Goal: Transaction & Acquisition: Purchase product/service

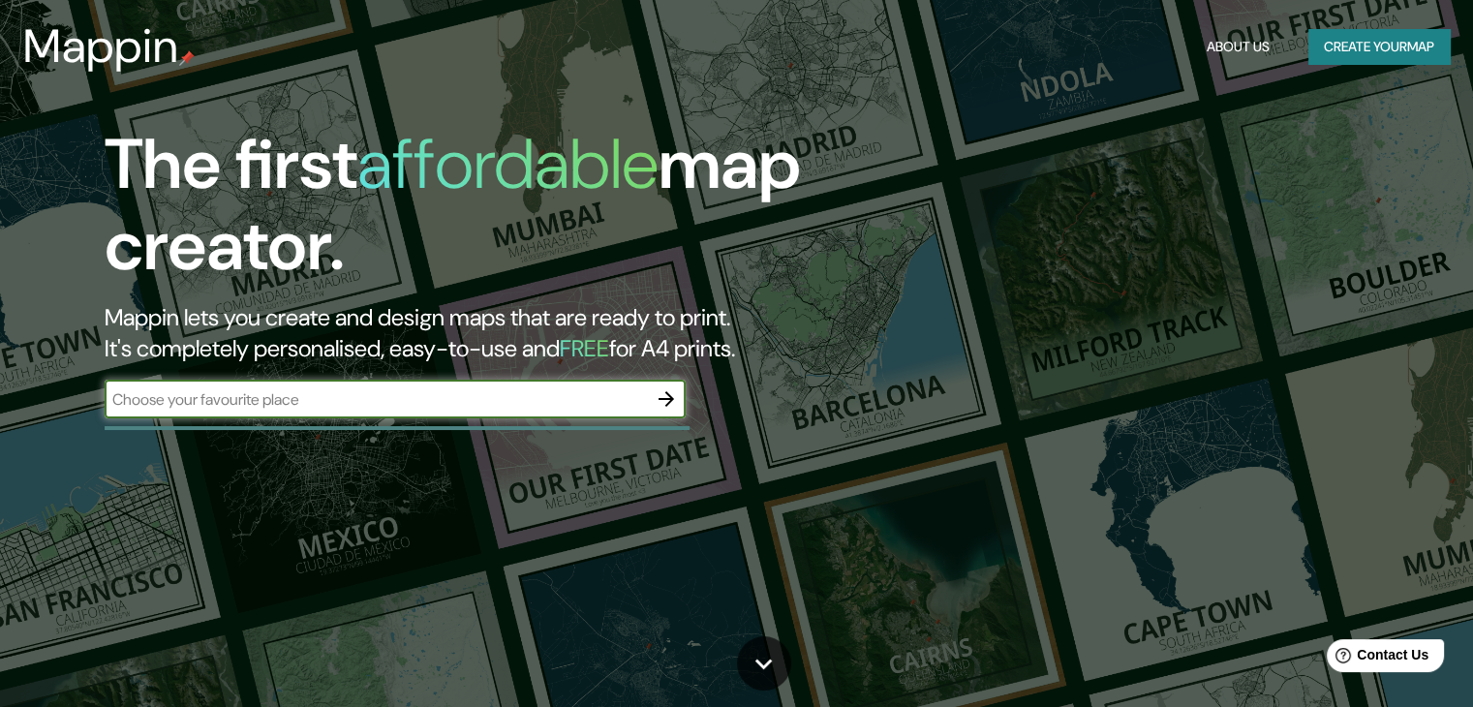
type input "8"
type input "[GEOGRAPHIC_DATA]"
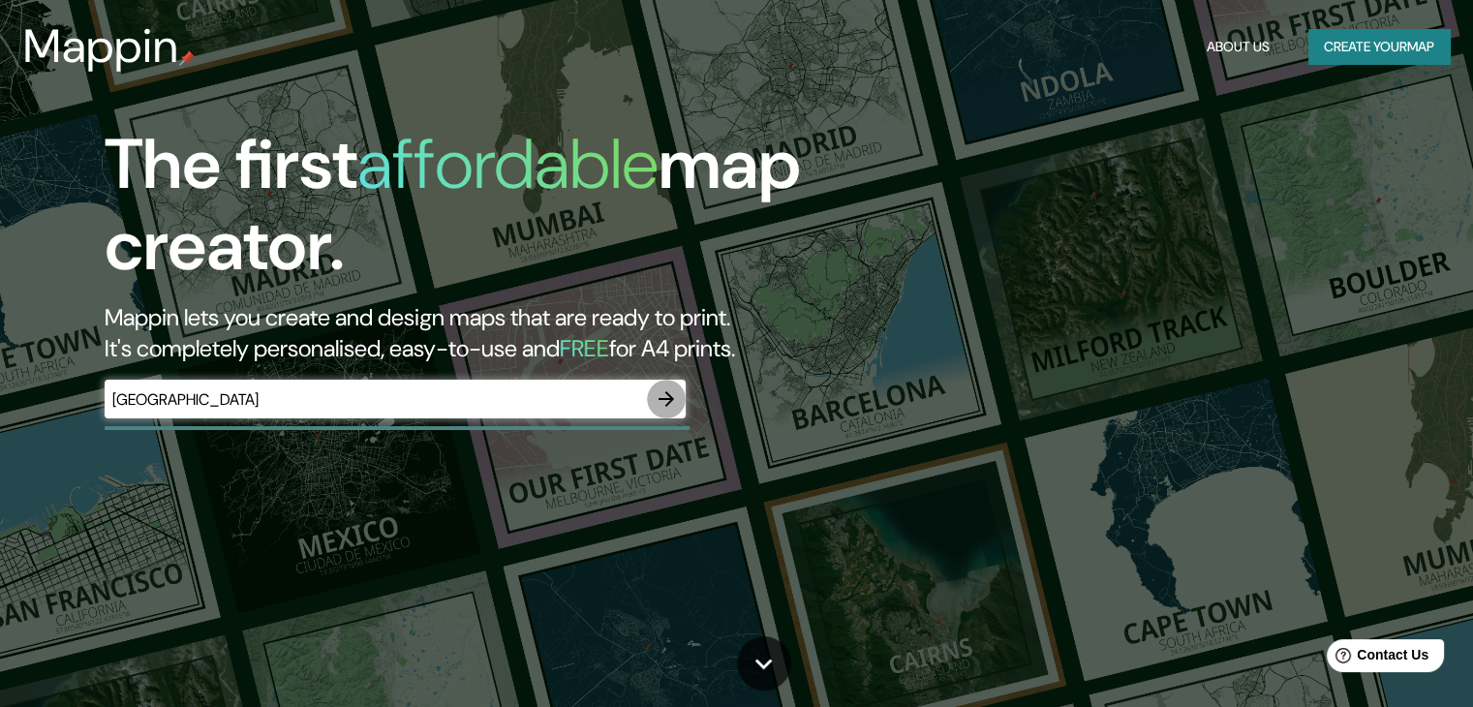
click at [662, 401] on icon "button" at bounding box center [665, 398] width 23 height 23
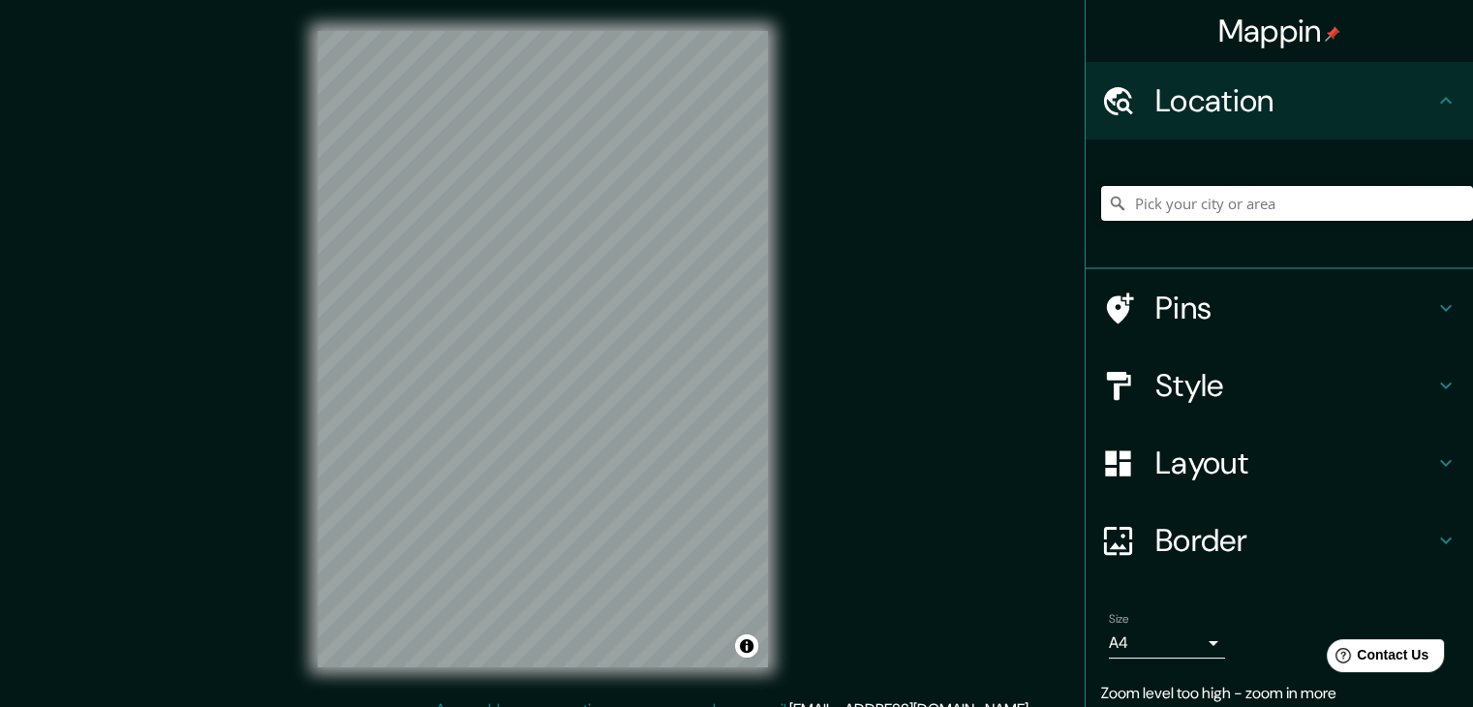
click at [1201, 198] on input "Pick your city or area" at bounding box center [1287, 203] width 372 height 35
click at [1450, 303] on div "Pins" at bounding box center [1278, 307] width 387 height 77
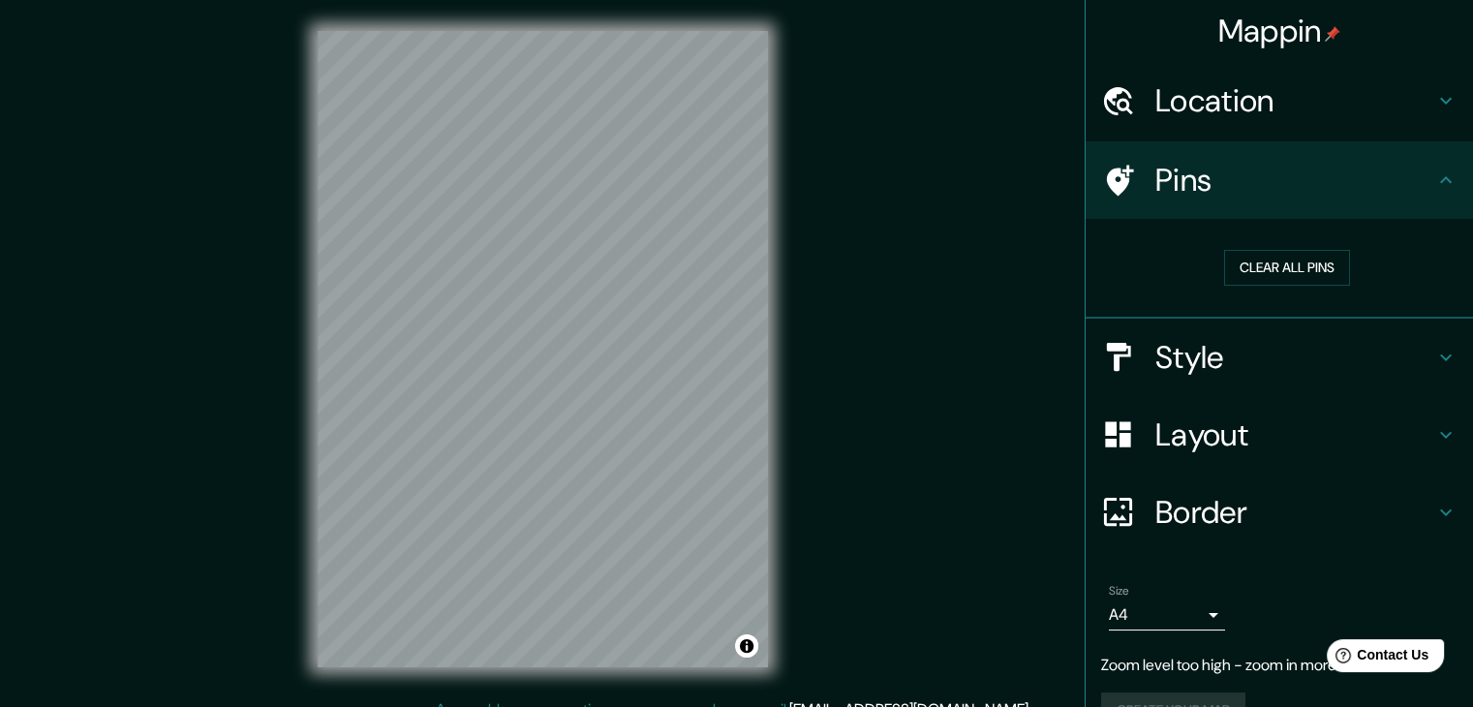
click at [1440, 177] on icon at bounding box center [1446, 179] width 12 height 7
click at [1425, 342] on div "Style" at bounding box center [1278, 357] width 387 height 77
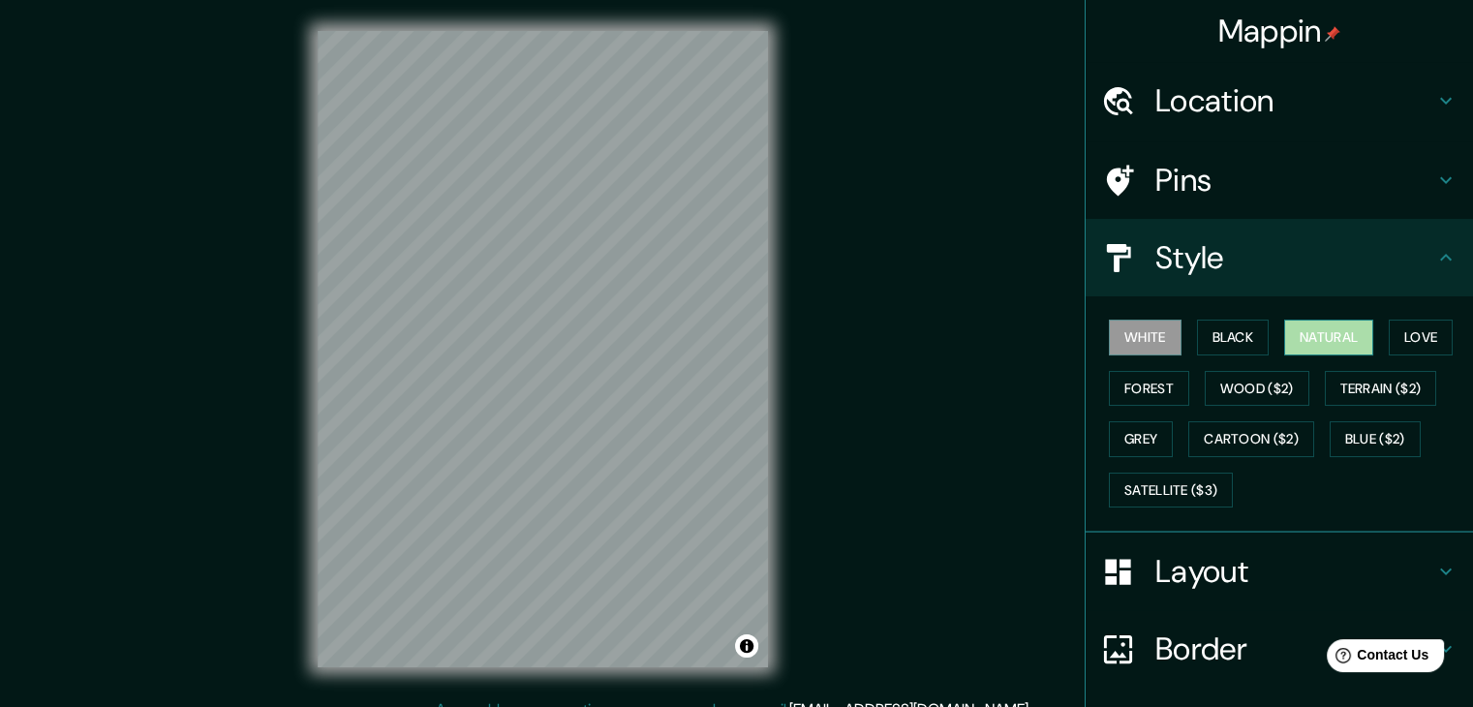
click at [1329, 339] on button "Natural" at bounding box center [1328, 338] width 89 height 36
click at [1428, 341] on button "Love" at bounding box center [1420, 338] width 64 height 36
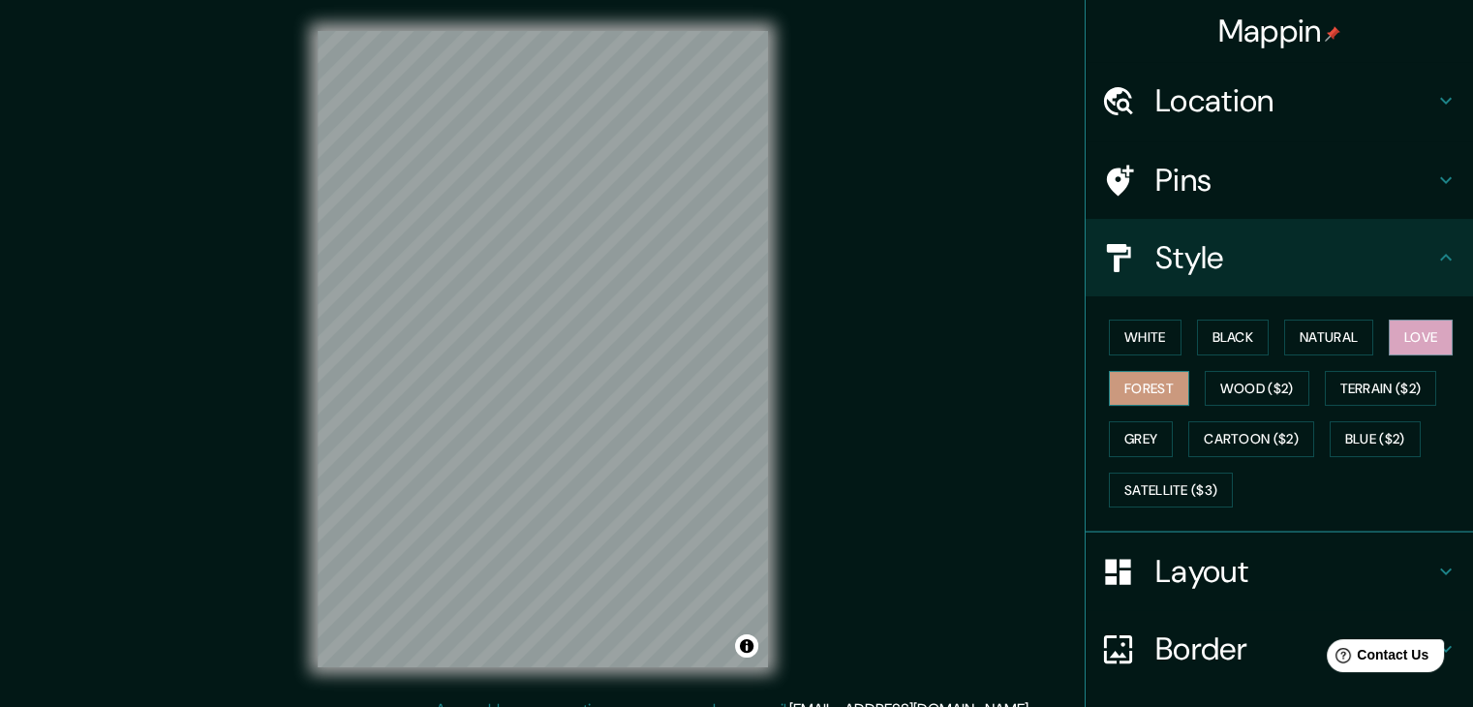
click at [1135, 393] on button "Forest" at bounding box center [1149, 389] width 80 height 36
drag, startPoint x: 1309, startPoint y: 336, endPoint x: 1253, endPoint y: 338, distance: 56.2
click at [1308, 337] on button "Natural" at bounding box center [1328, 338] width 89 height 36
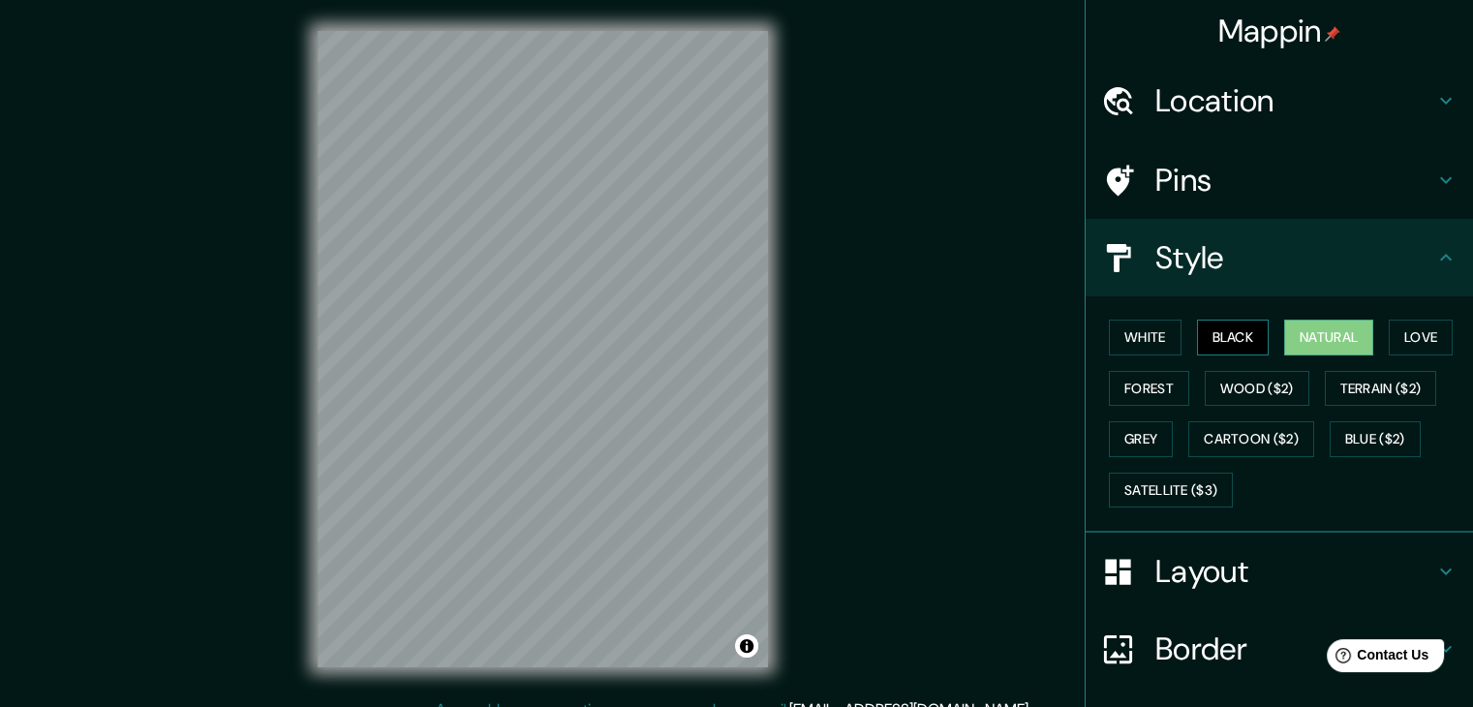
click at [1233, 333] on button "Black" at bounding box center [1233, 338] width 73 height 36
click at [1122, 332] on button "White" at bounding box center [1145, 338] width 73 height 36
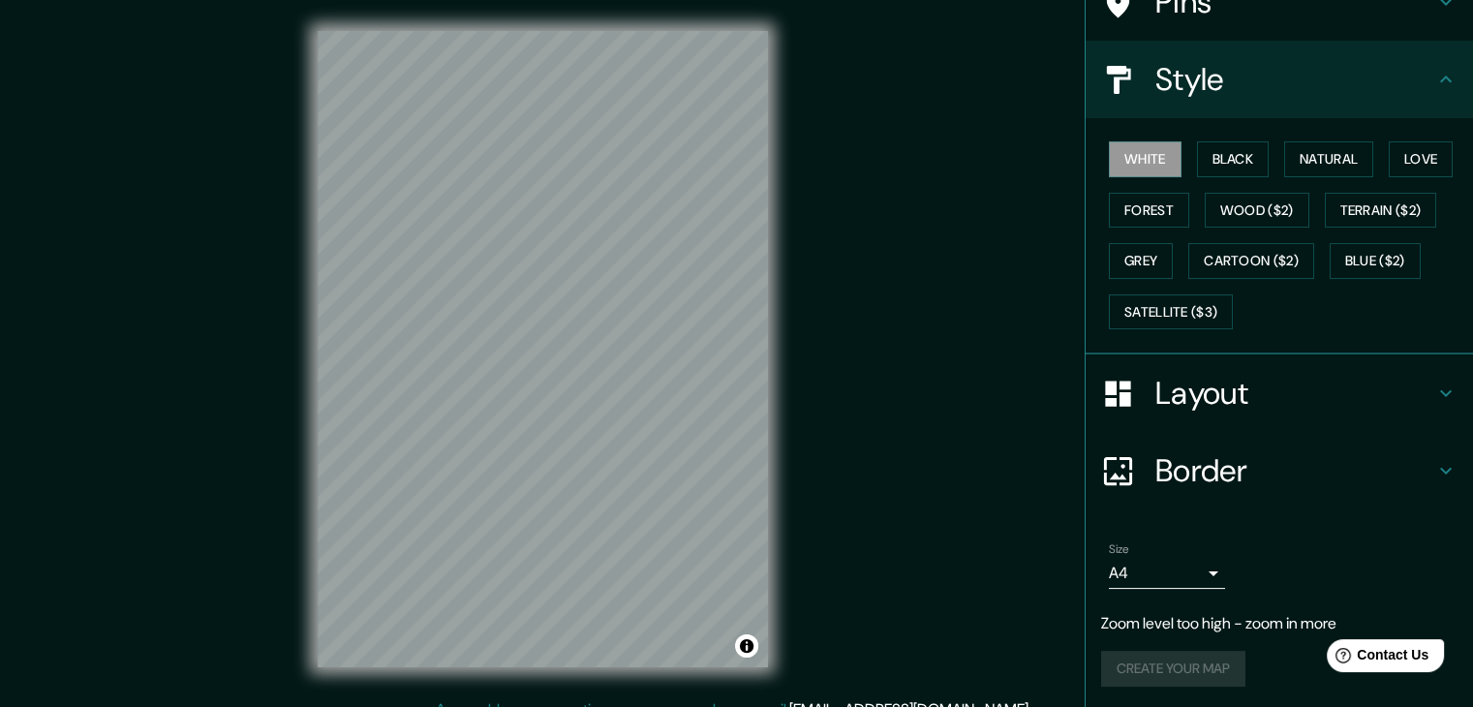
click at [1434, 386] on icon at bounding box center [1445, 392] width 23 height 23
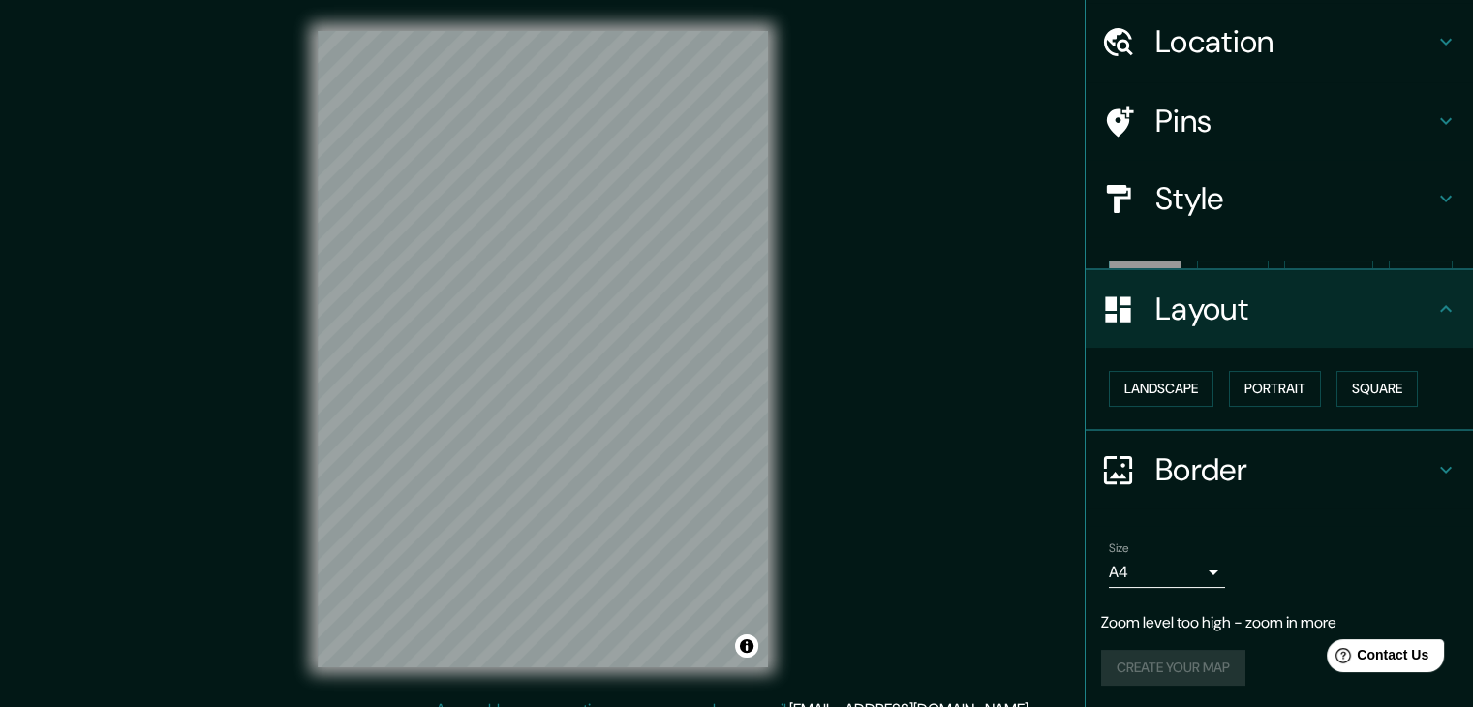
scroll to position [27, 0]
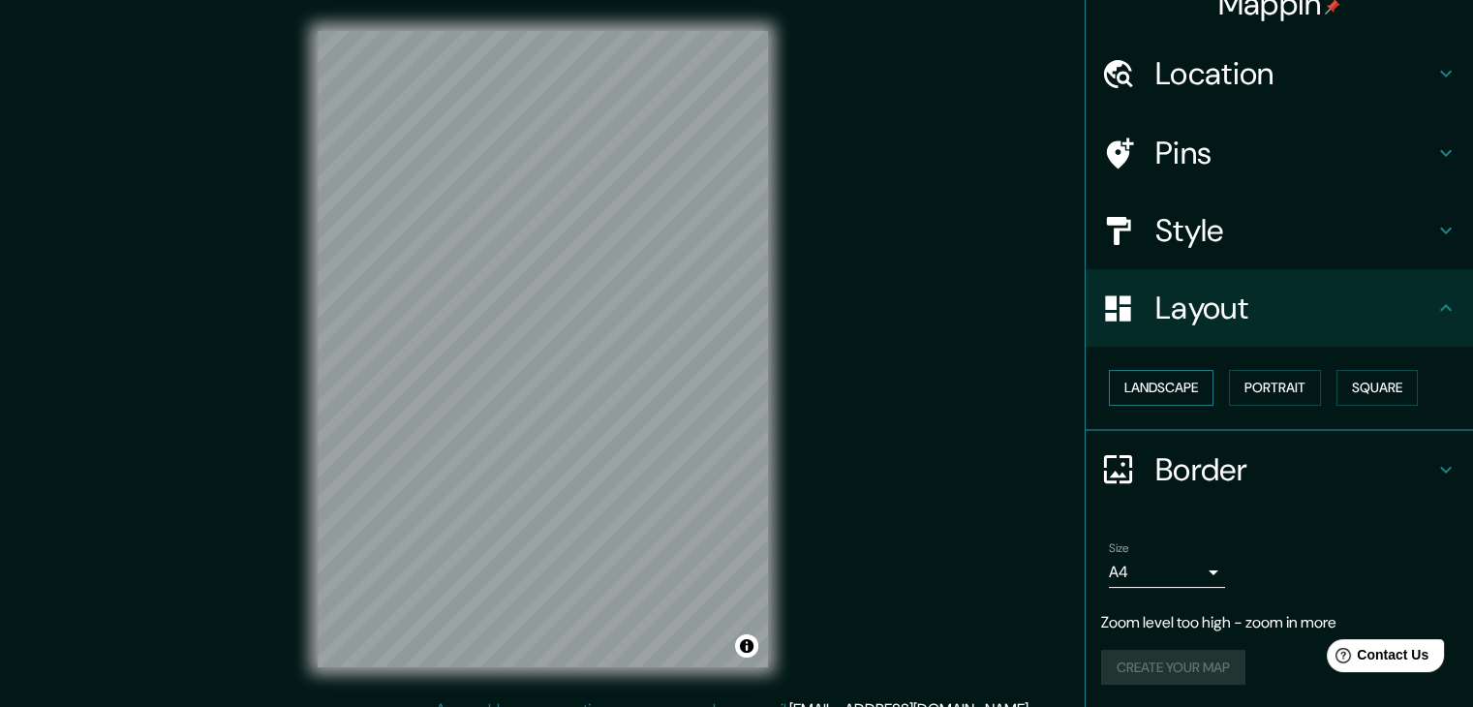
click at [1156, 388] on button "Landscape" at bounding box center [1161, 388] width 105 height 36
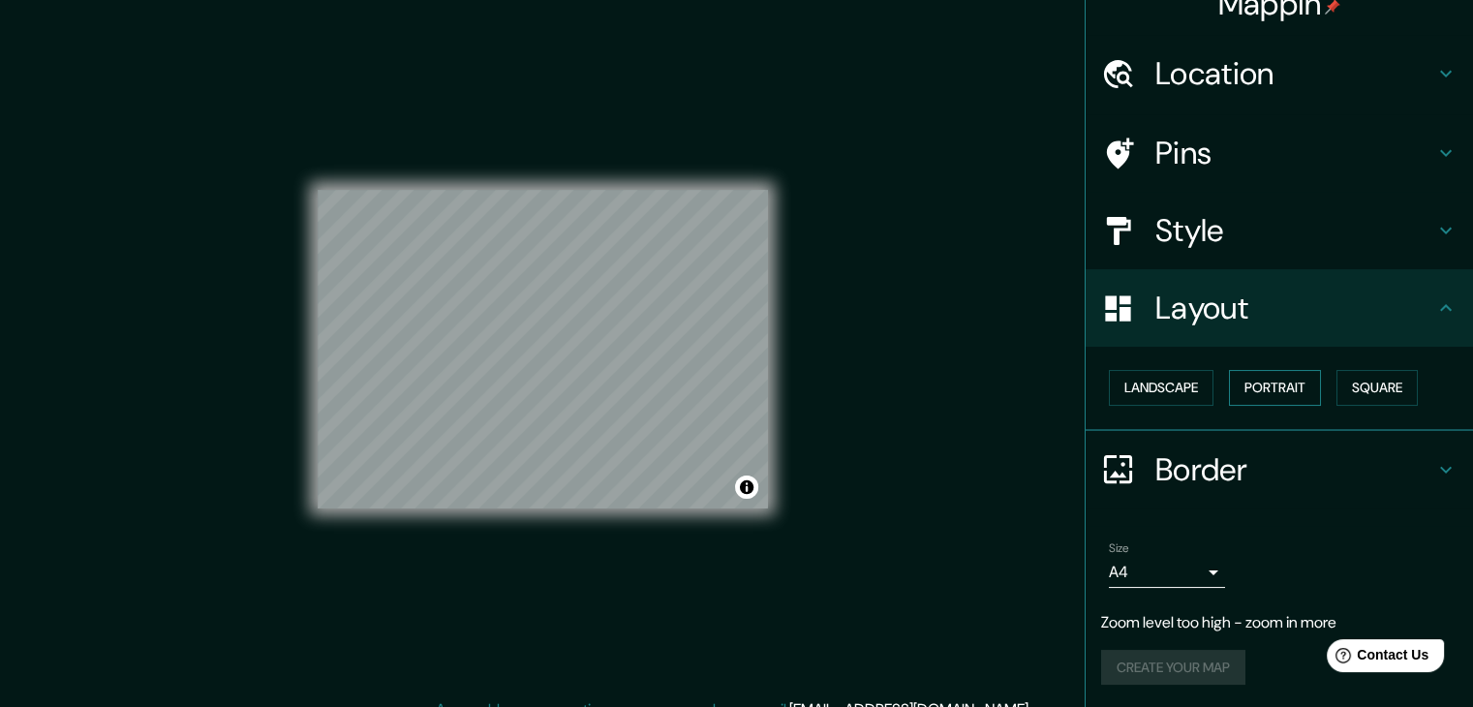
click at [1238, 388] on button "Portrait" at bounding box center [1275, 388] width 92 height 36
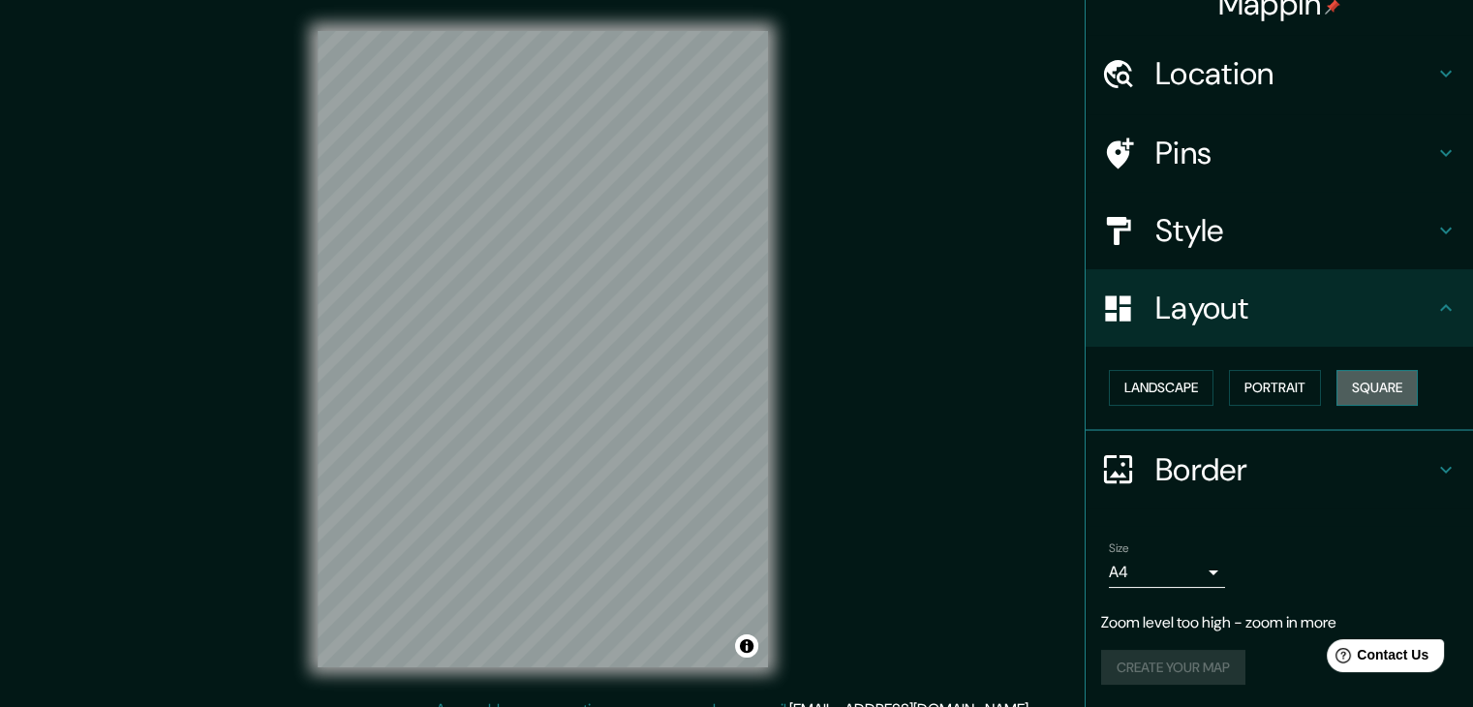
click at [1369, 384] on button "Square" at bounding box center [1376, 388] width 81 height 36
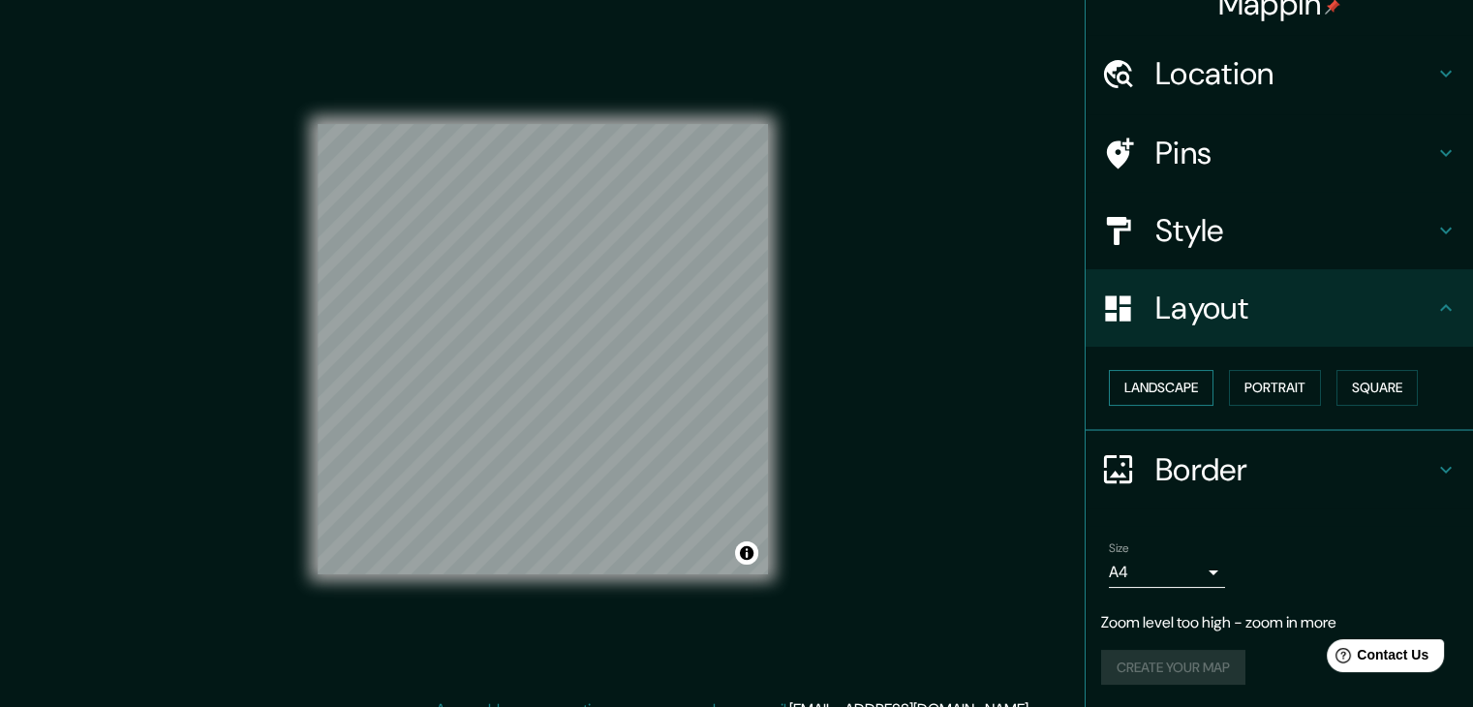
drag, startPoint x: 1274, startPoint y: 388, endPoint x: 1154, endPoint y: 387, distance: 120.1
click at [1271, 388] on button "Portrait" at bounding box center [1275, 388] width 92 height 36
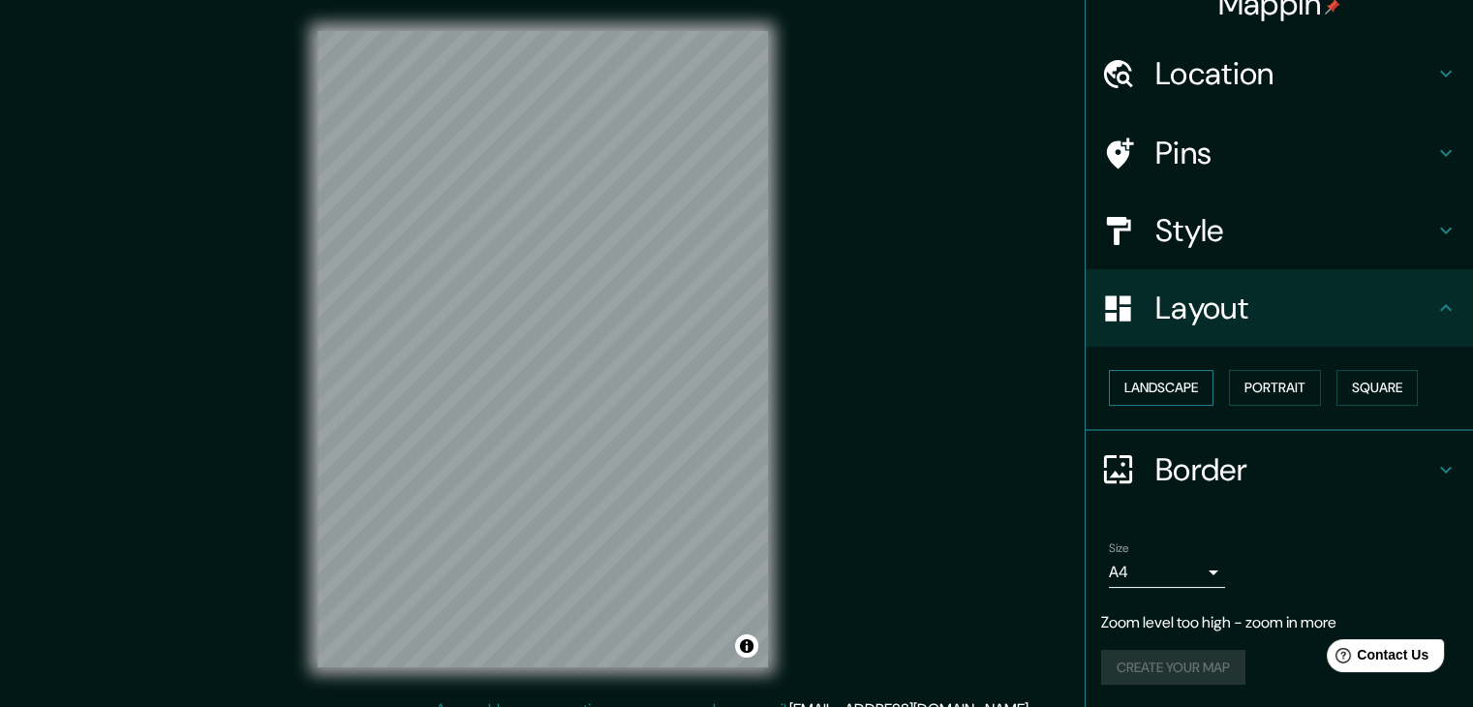
click at [1146, 387] on button "Landscape" at bounding box center [1161, 388] width 105 height 36
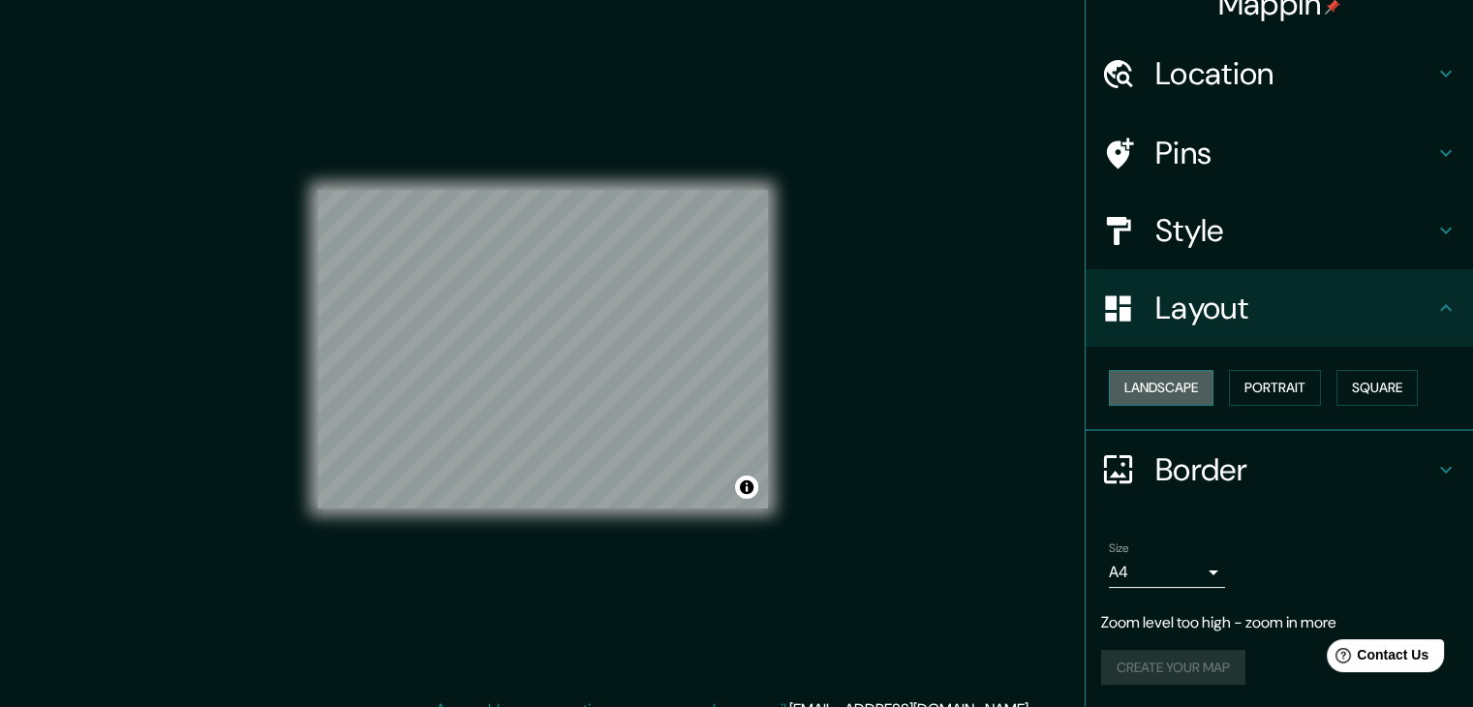
click at [1159, 380] on button "Landscape" at bounding box center [1161, 388] width 105 height 36
click at [1275, 382] on button "Portrait" at bounding box center [1275, 388] width 92 height 36
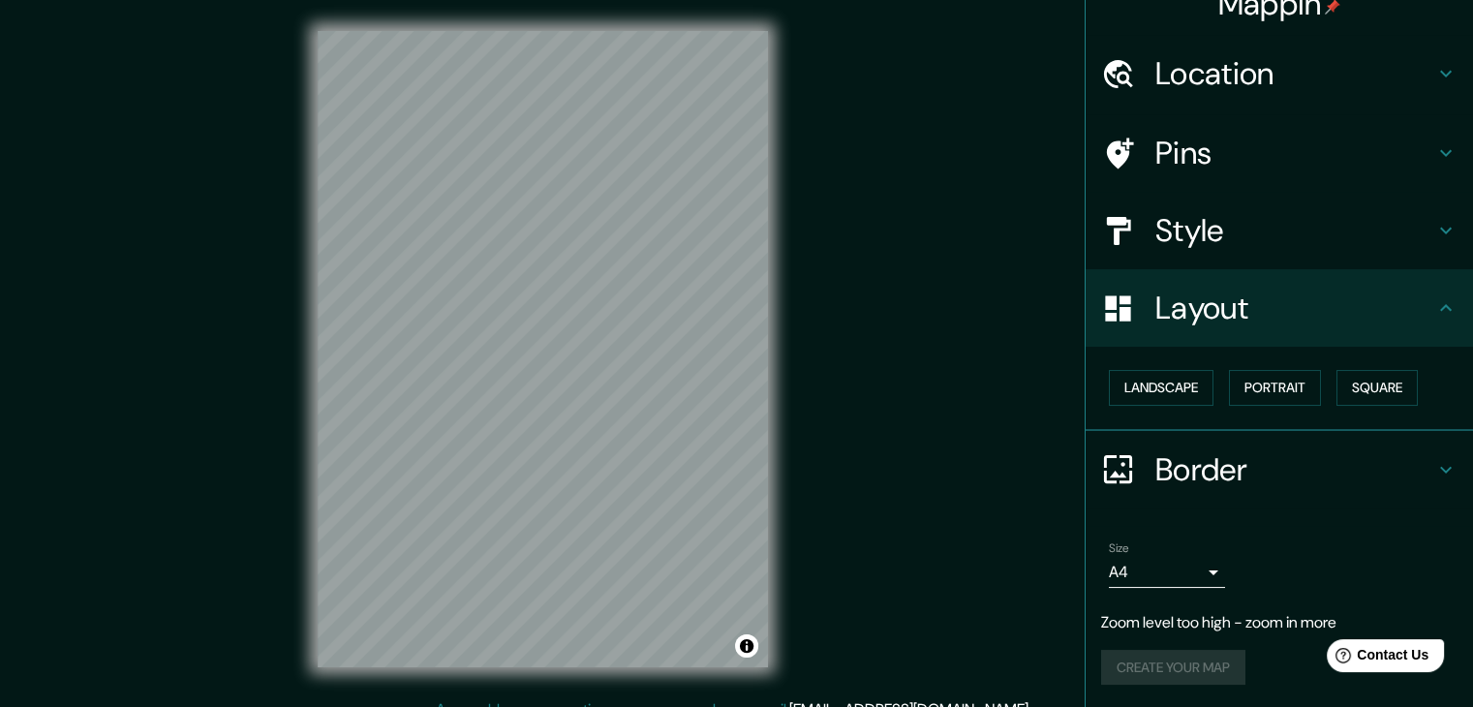
scroll to position [22, 0]
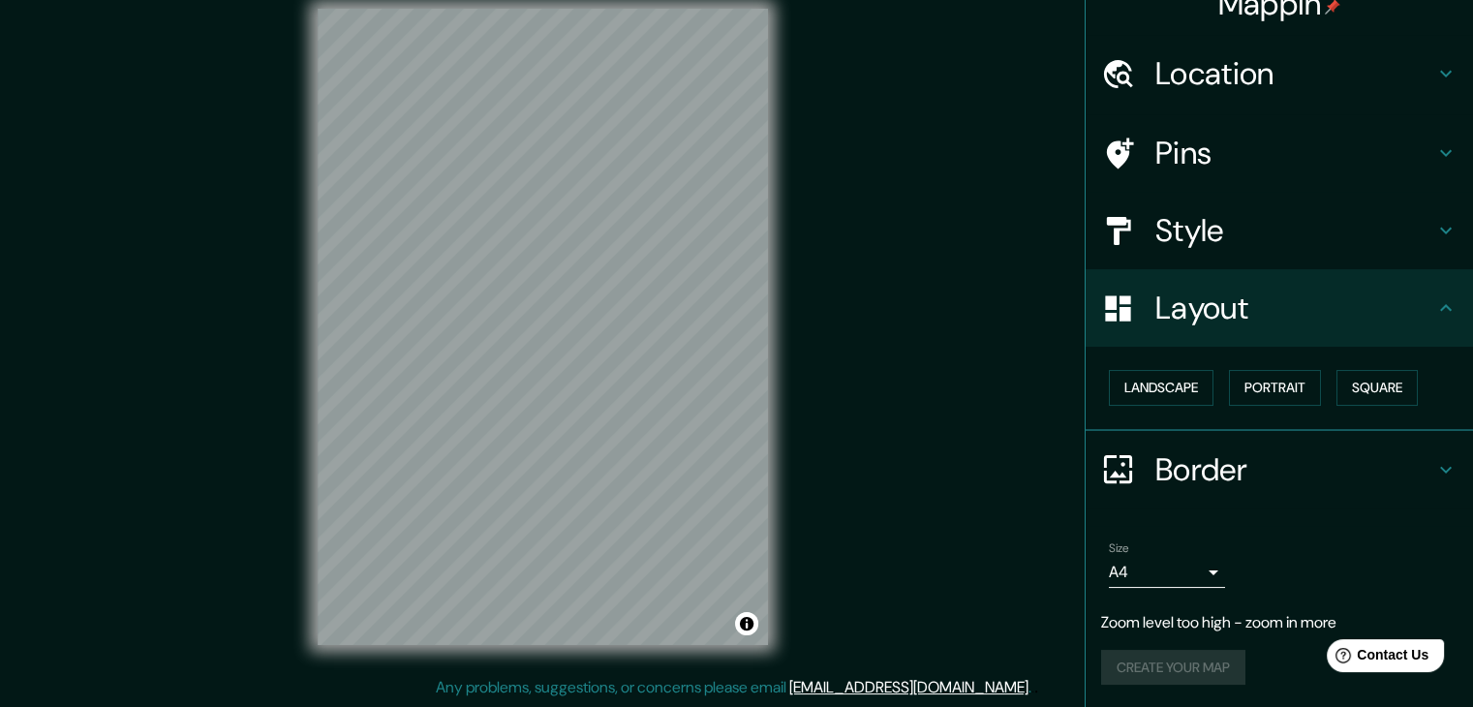
click at [1385, 468] on h4 "Border" at bounding box center [1294, 469] width 279 height 39
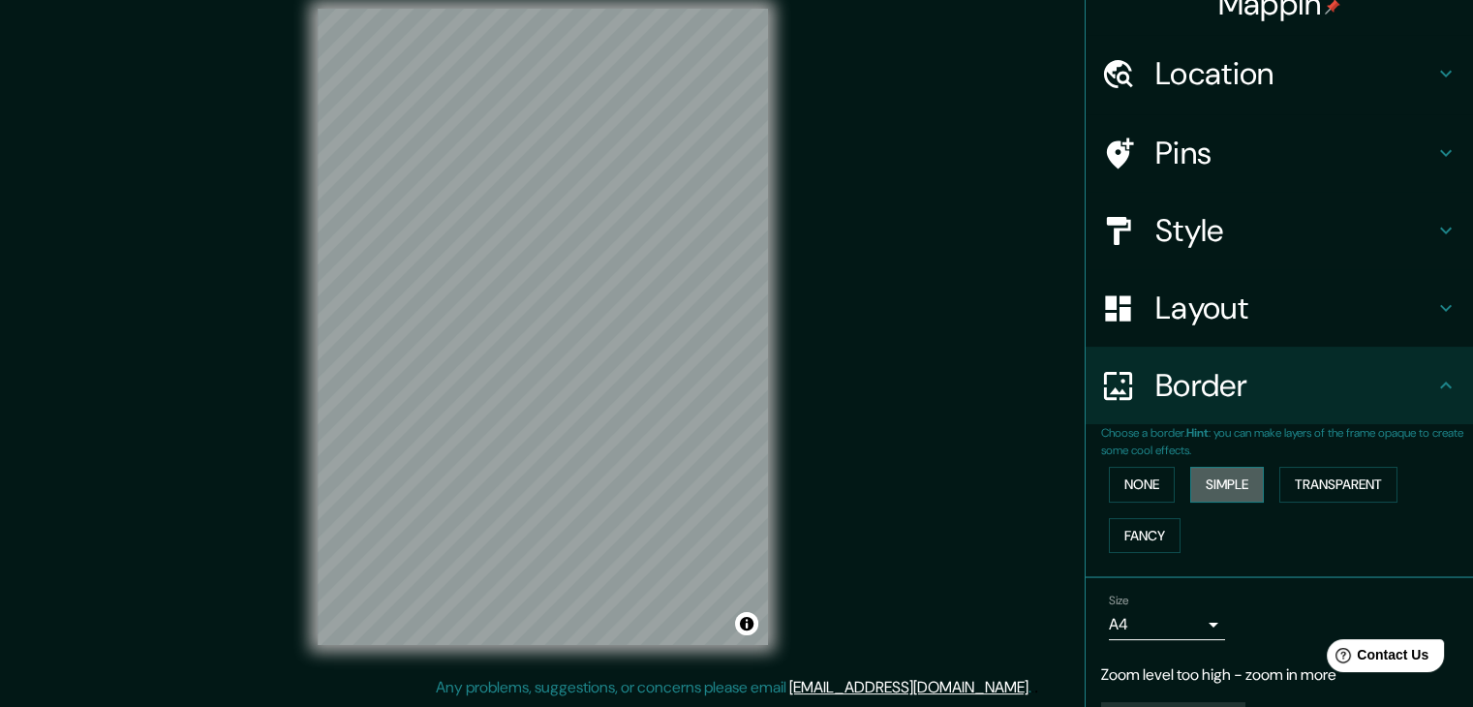
click at [1212, 481] on button "Simple" at bounding box center [1227, 485] width 74 height 36
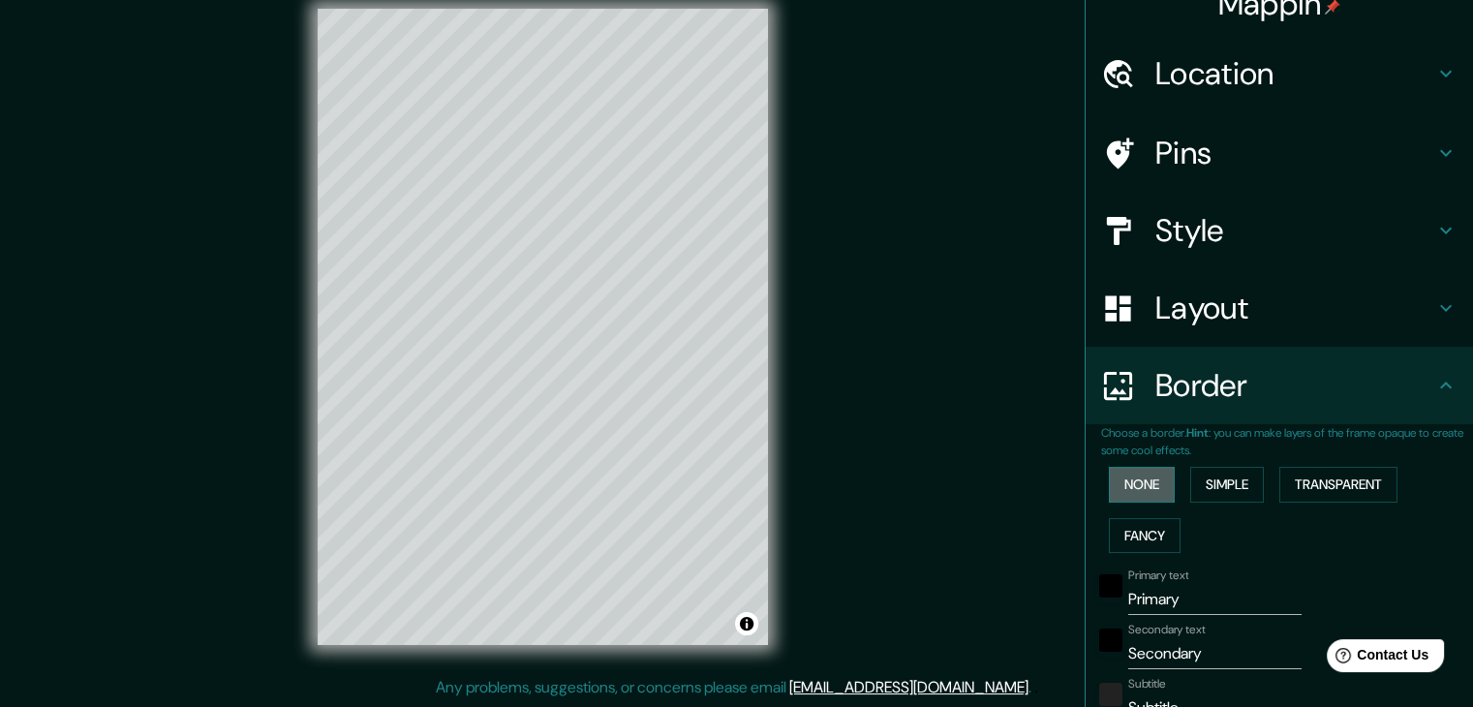
click at [1146, 485] on button "None" at bounding box center [1142, 485] width 66 height 36
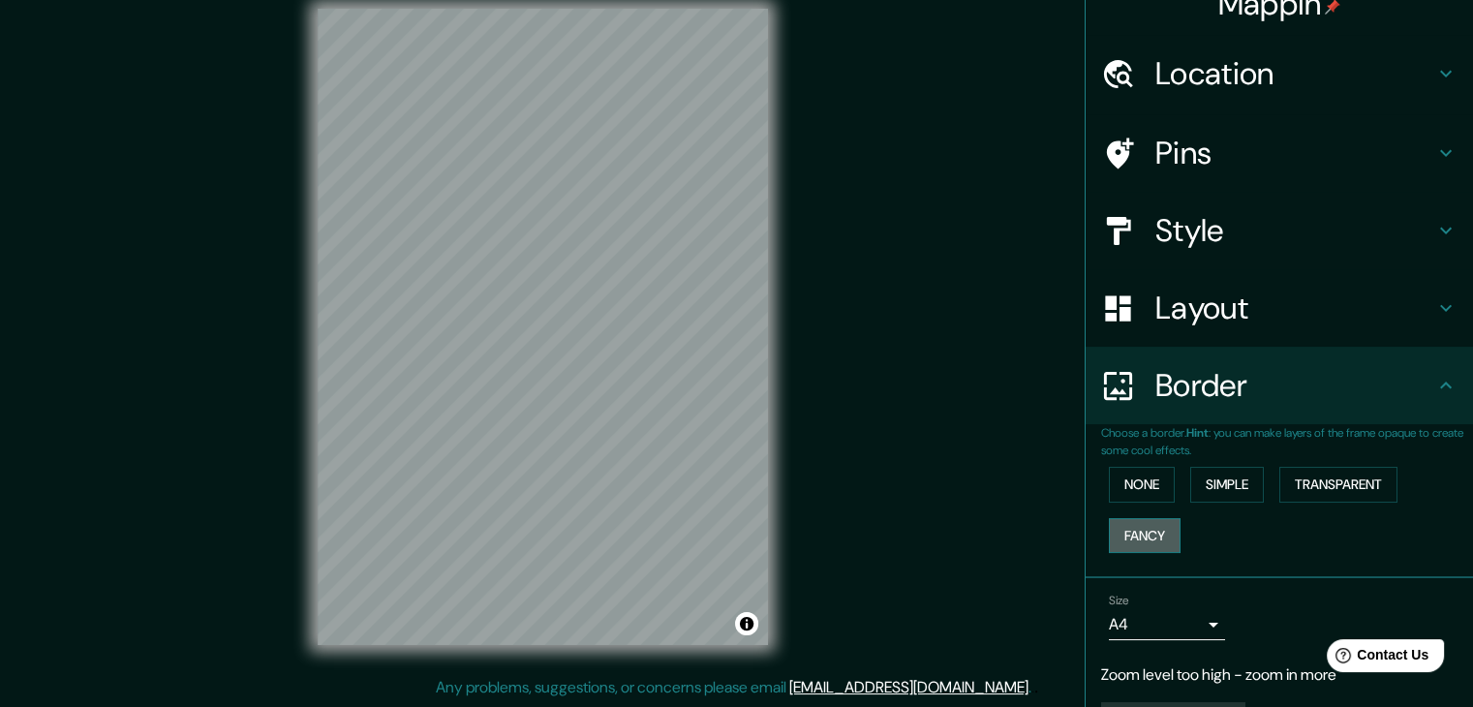
click at [1143, 535] on button "Fancy" at bounding box center [1145, 536] width 72 height 36
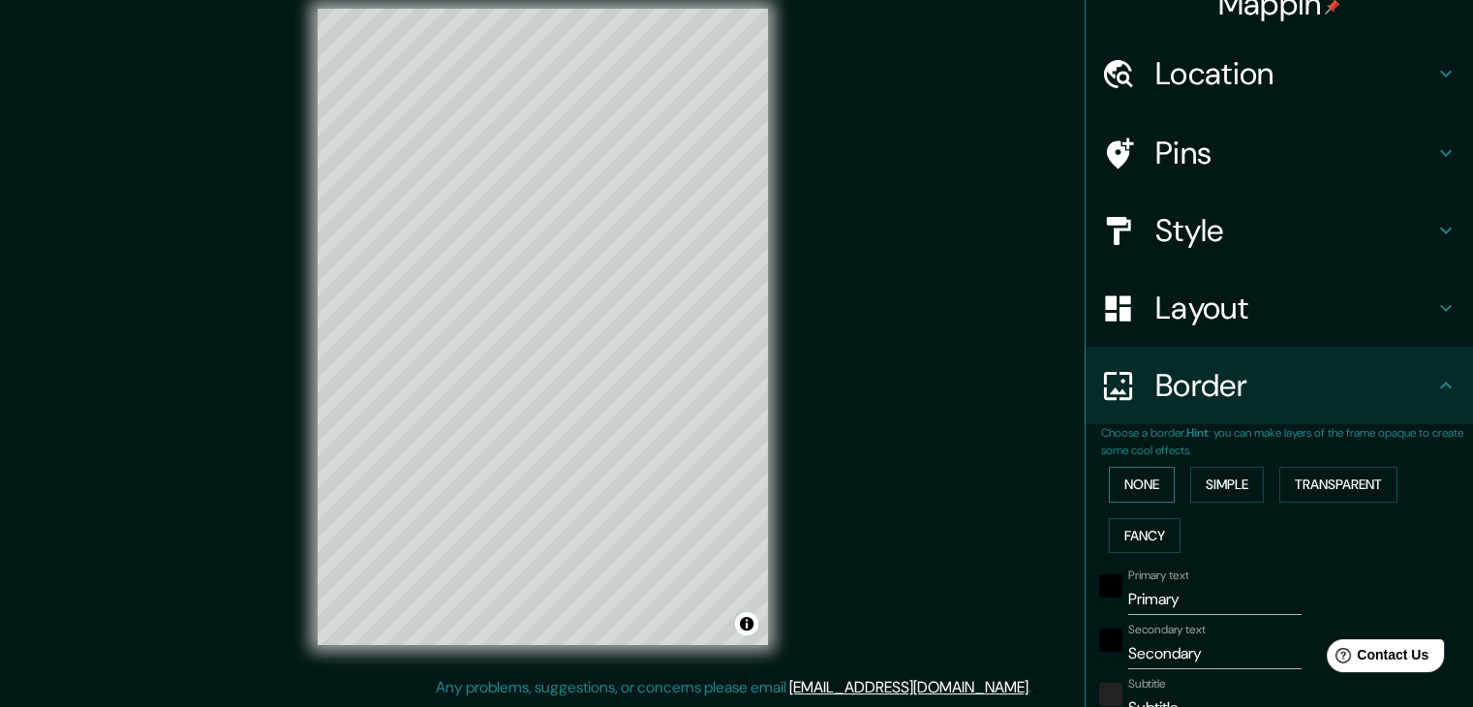
click at [1122, 486] on button "None" at bounding box center [1142, 485] width 66 height 36
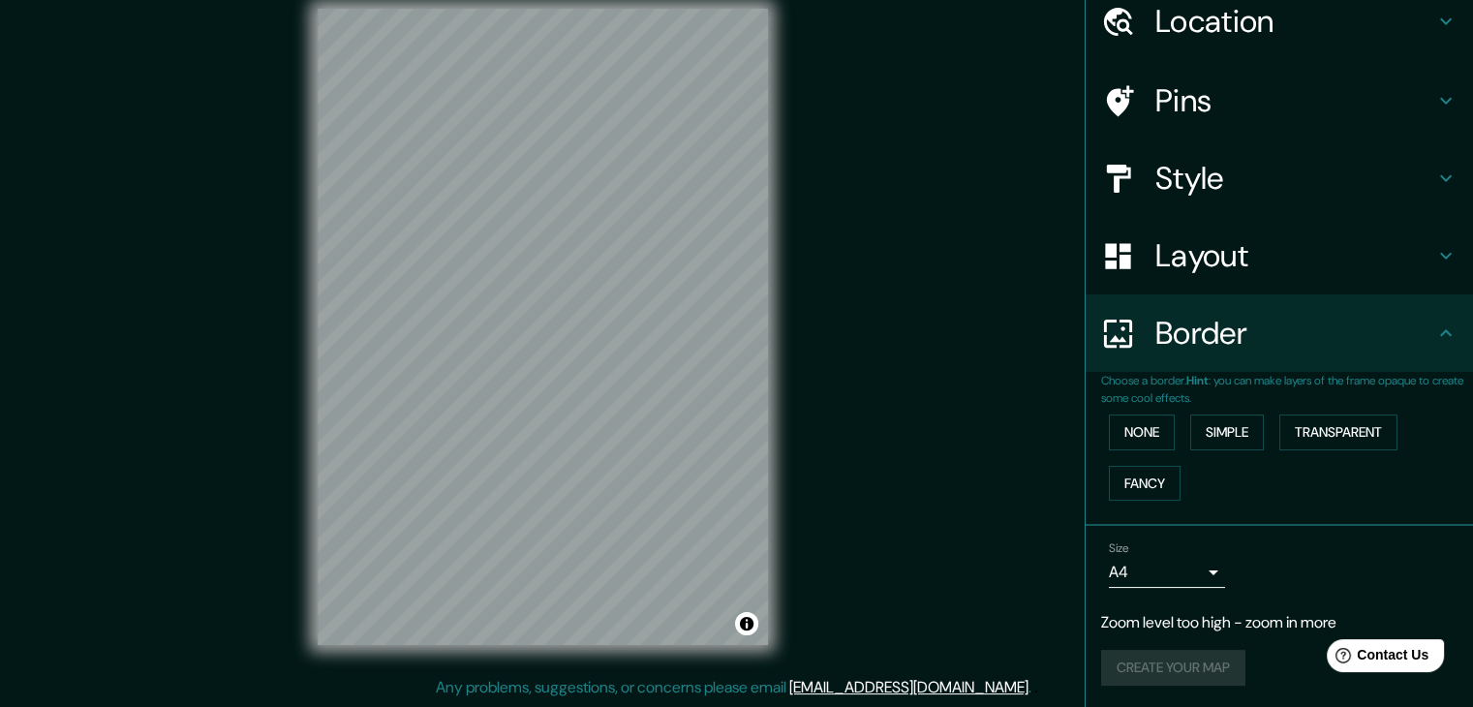
scroll to position [0, 0]
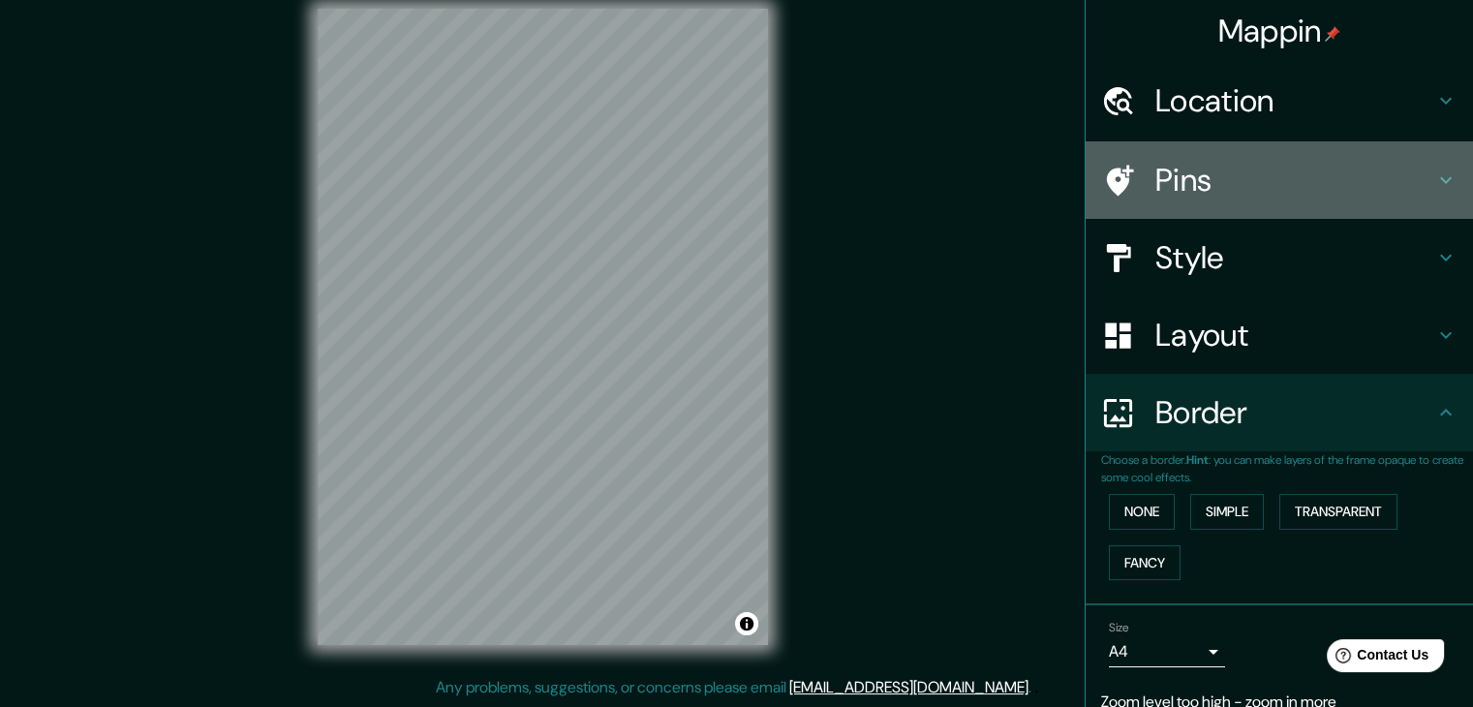
click at [1237, 172] on h4 "Pins" at bounding box center [1294, 180] width 279 height 39
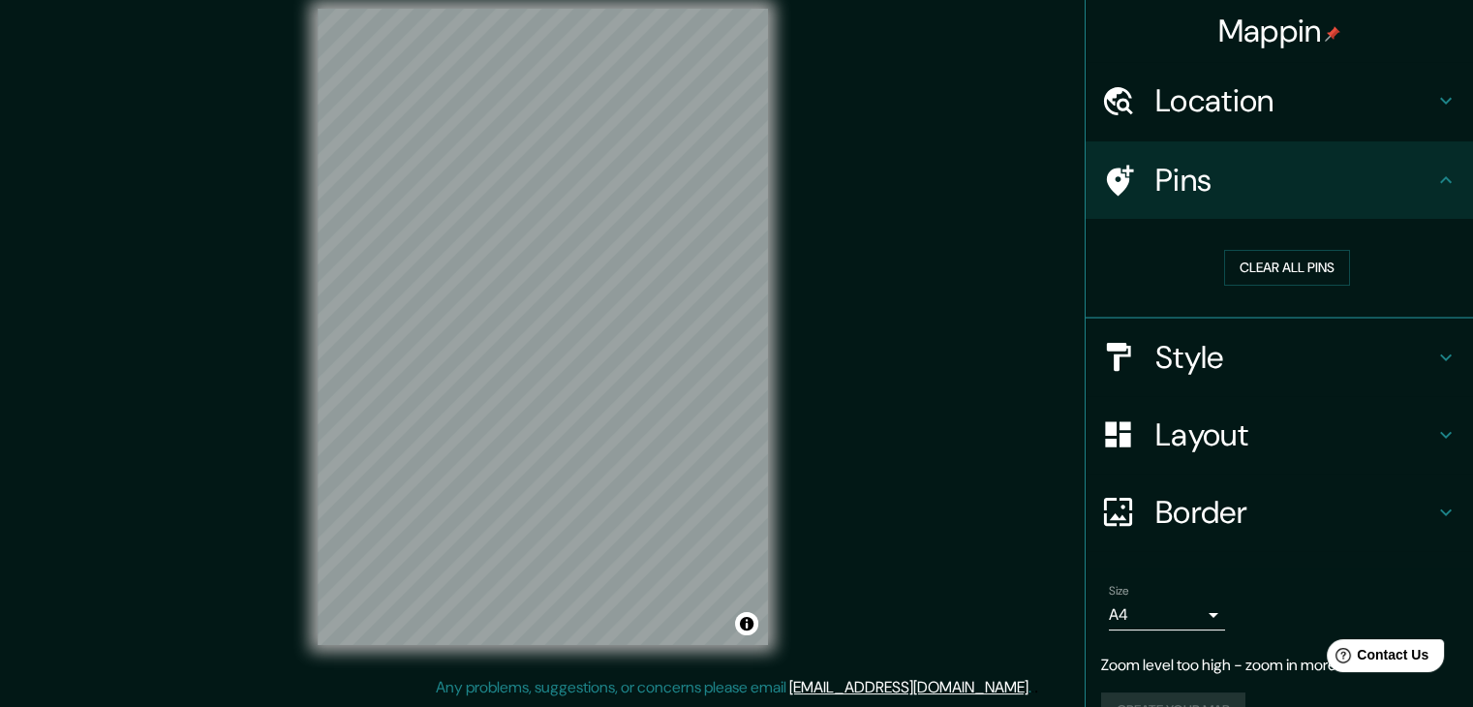
click at [1247, 90] on h4 "Location" at bounding box center [1294, 100] width 279 height 39
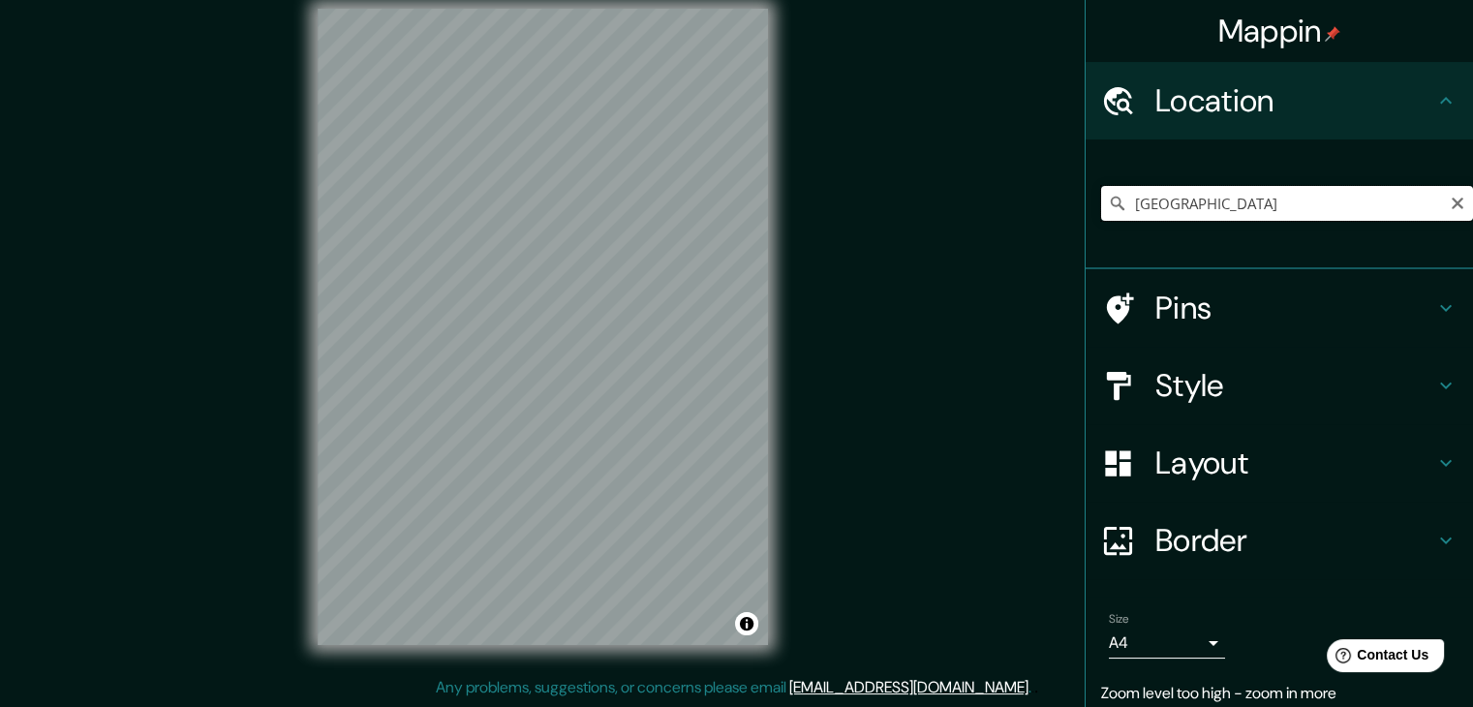
click at [1270, 216] on input "[GEOGRAPHIC_DATA]" at bounding box center [1287, 203] width 372 height 35
click at [1186, 204] on input "[GEOGRAPHIC_DATA], [GEOGRAPHIC_DATA]" at bounding box center [1287, 203] width 372 height 35
click at [1185, 204] on input "[GEOGRAPHIC_DATA], [GEOGRAPHIC_DATA]" at bounding box center [1287, 203] width 372 height 35
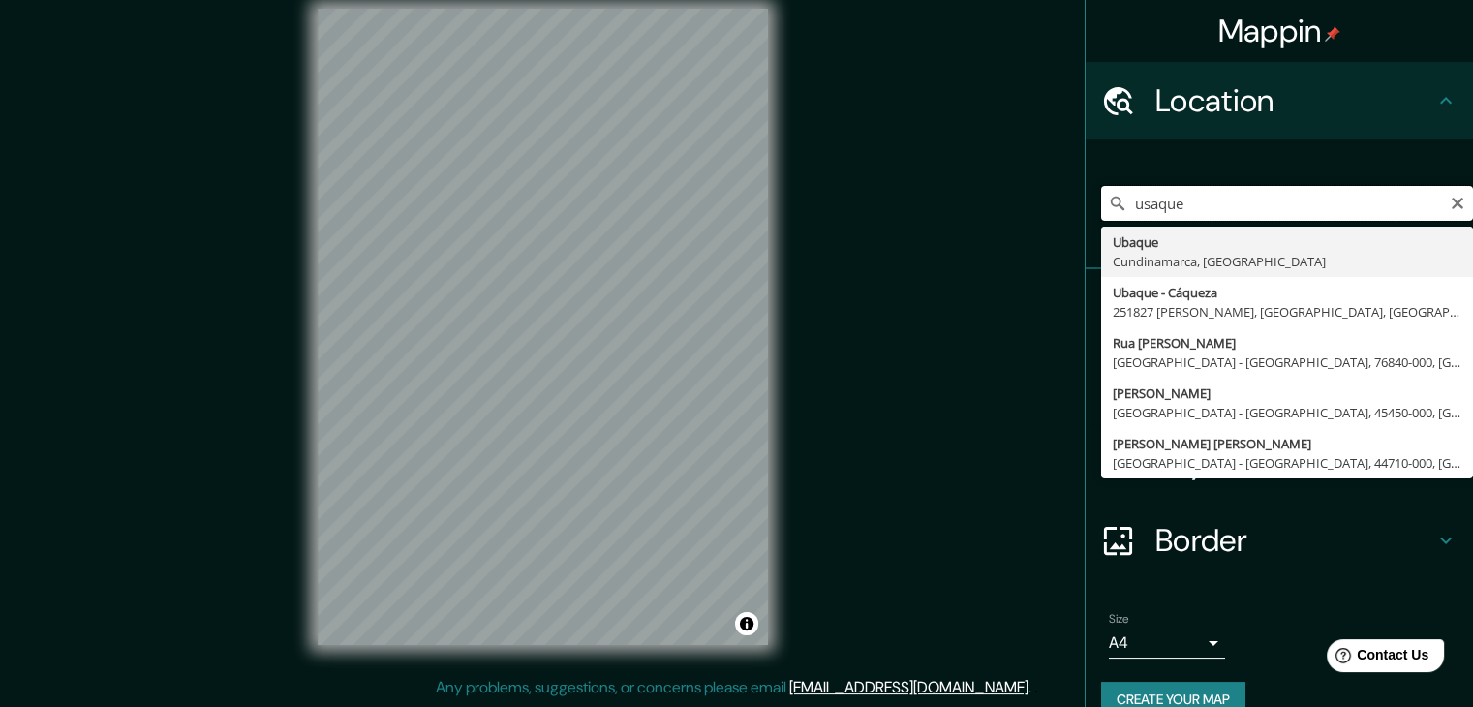
type input "usaquen"
